Goal: Information Seeking & Learning: Learn about a topic

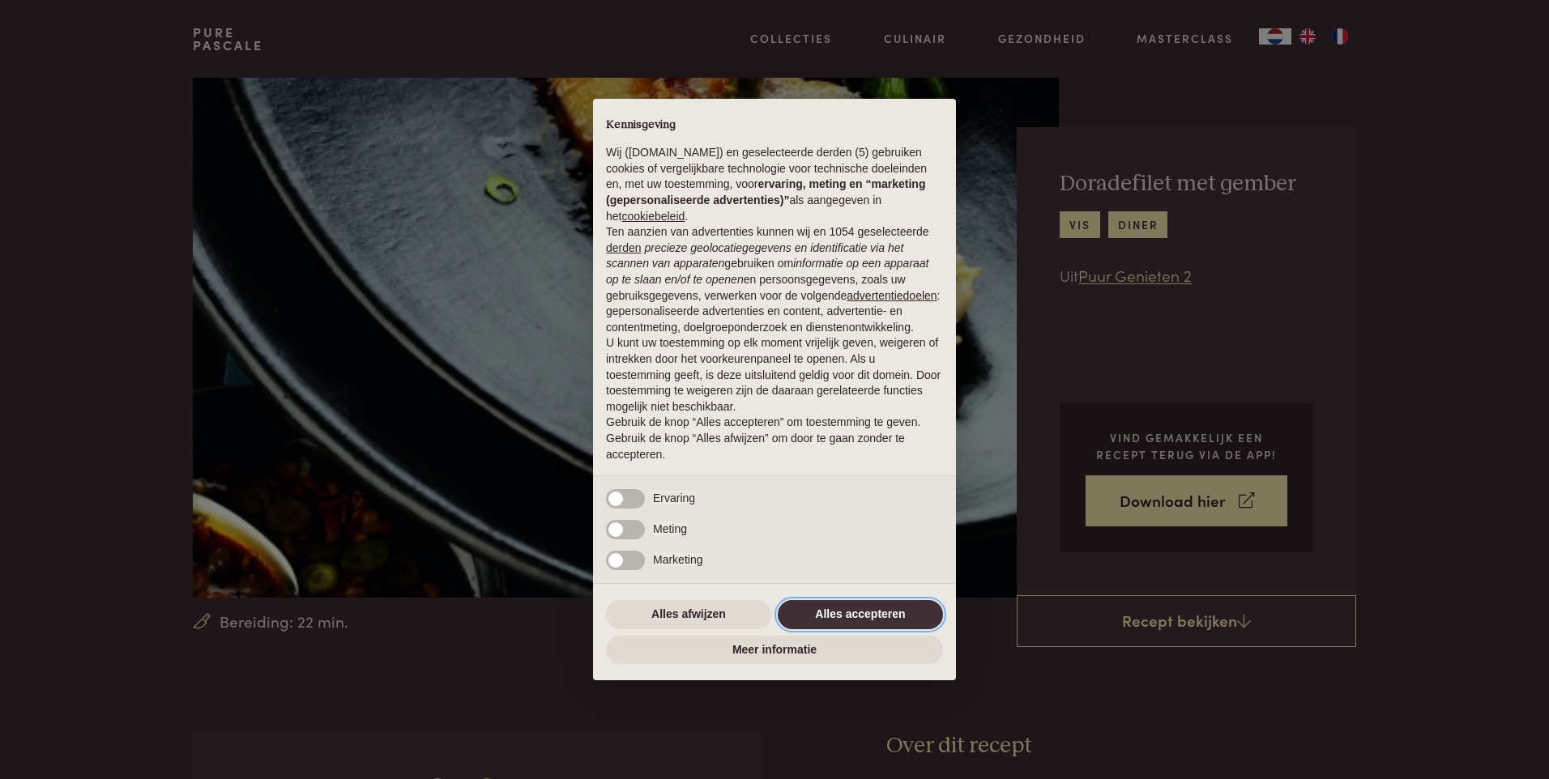
click at [852, 620] on button "Alles accepteren" at bounding box center [860, 614] width 165 height 29
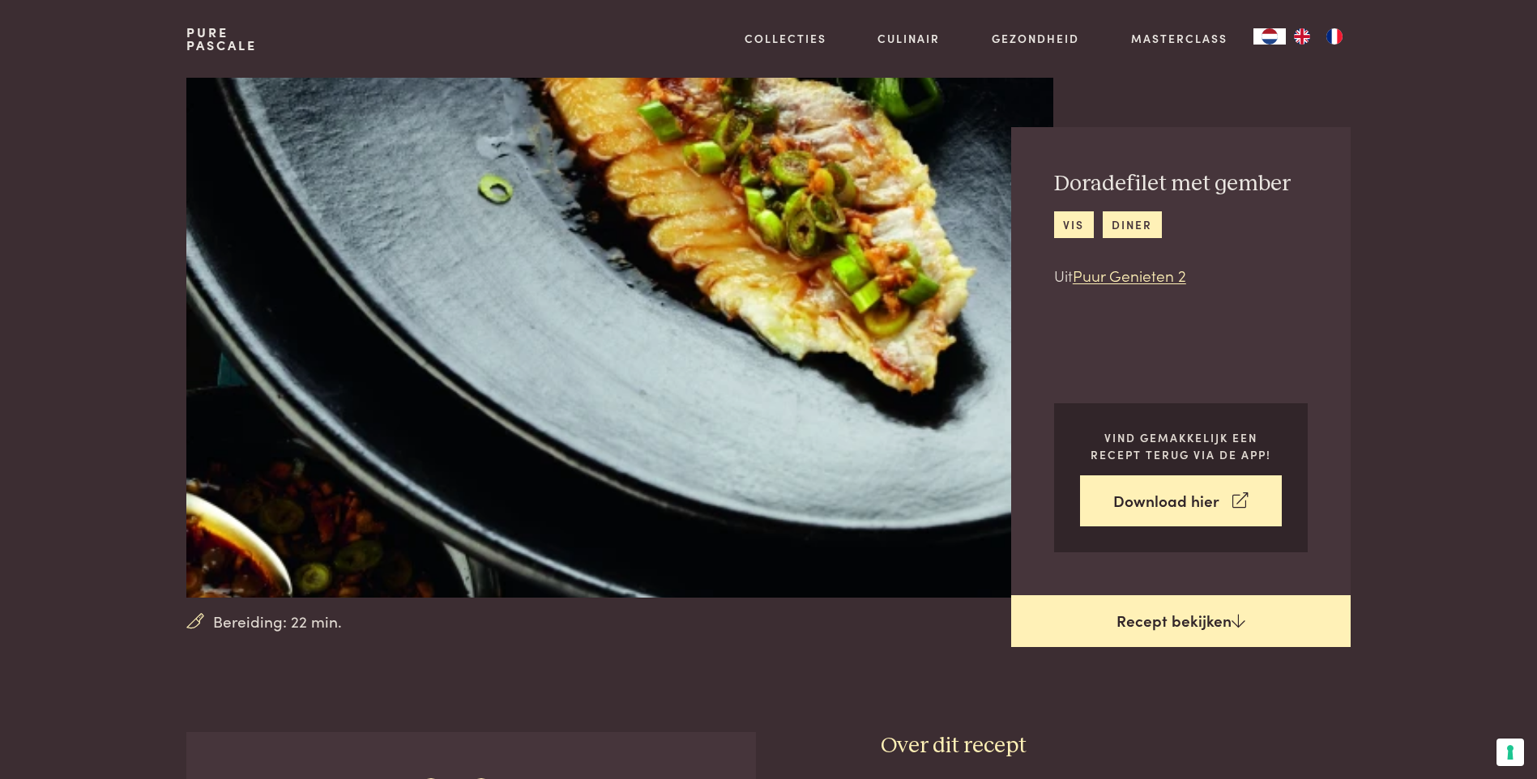
click at [1145, 616] on link "Recept bekijken" at bounding box center [1180, 621] width 339 height 52
click at [1236, 616] on icon at bounding box center [1238, 620] width 14 height 15
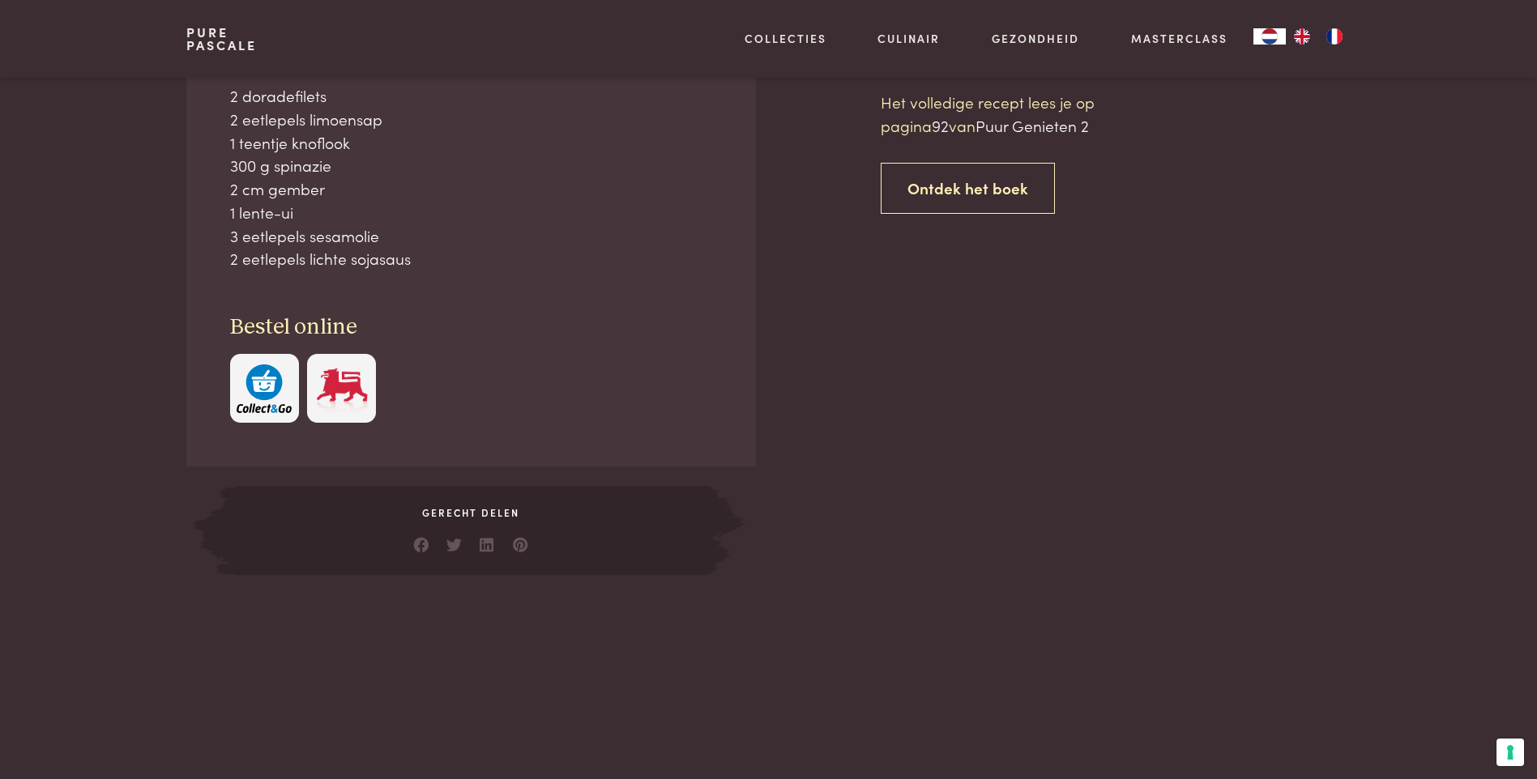
scroll to position [732, 0]
click at [961, 191] on link "Ontdek het boek" at bounding box center [967, 187] width 174 height 51
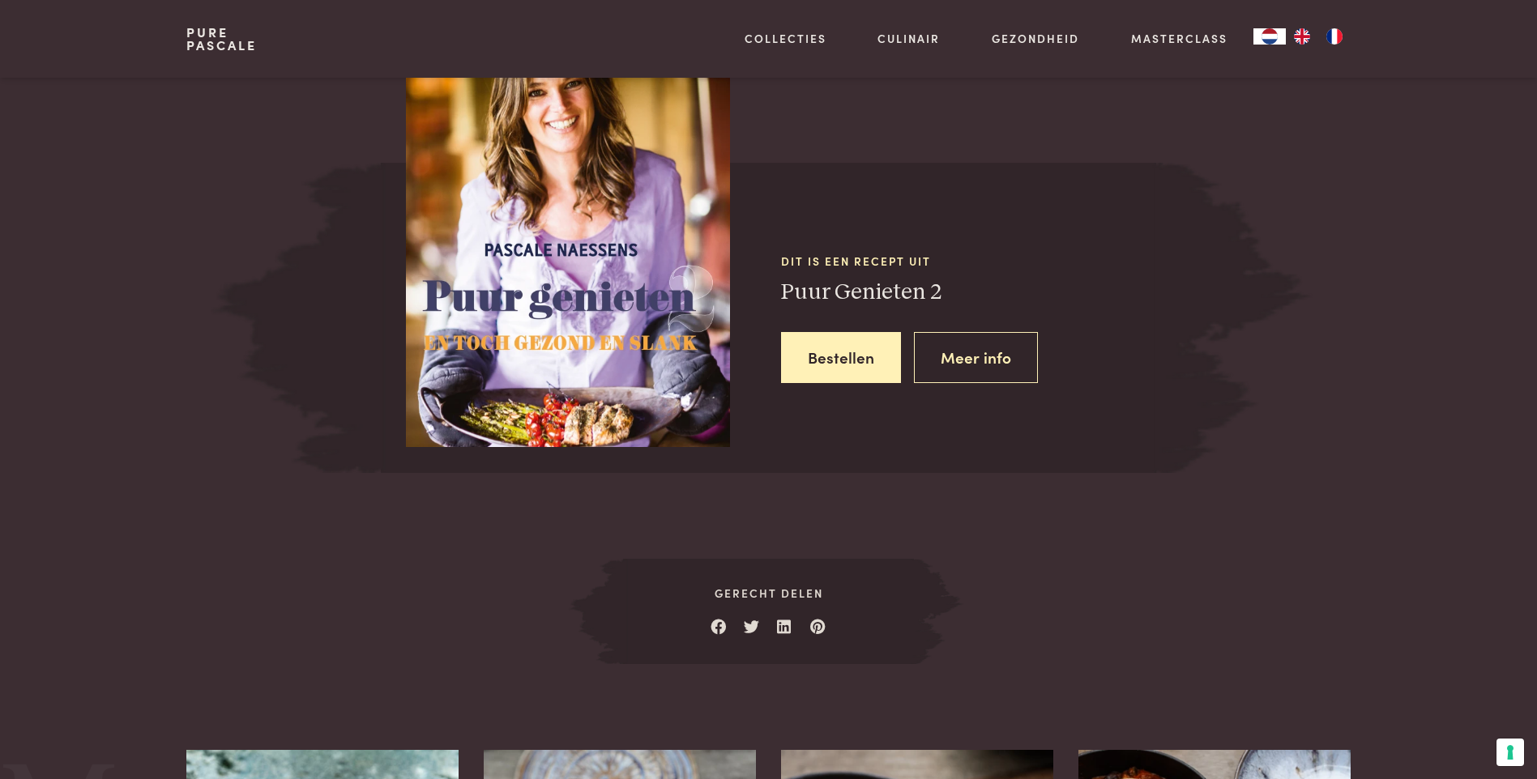
scroll to position [1479, 0]
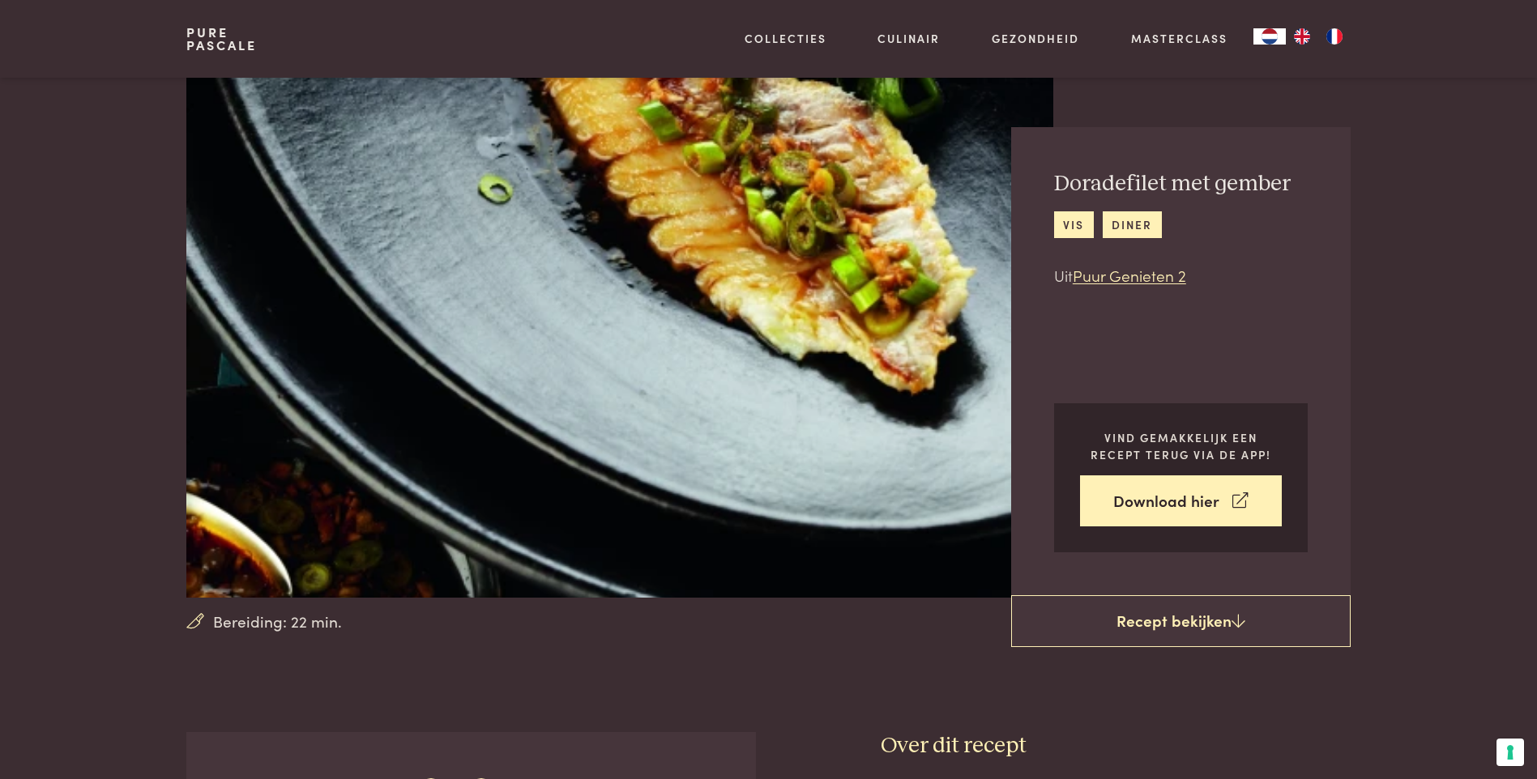
scroll to position [732, 0]
